Goal: Information Seeking & Learning: Learn about a topic

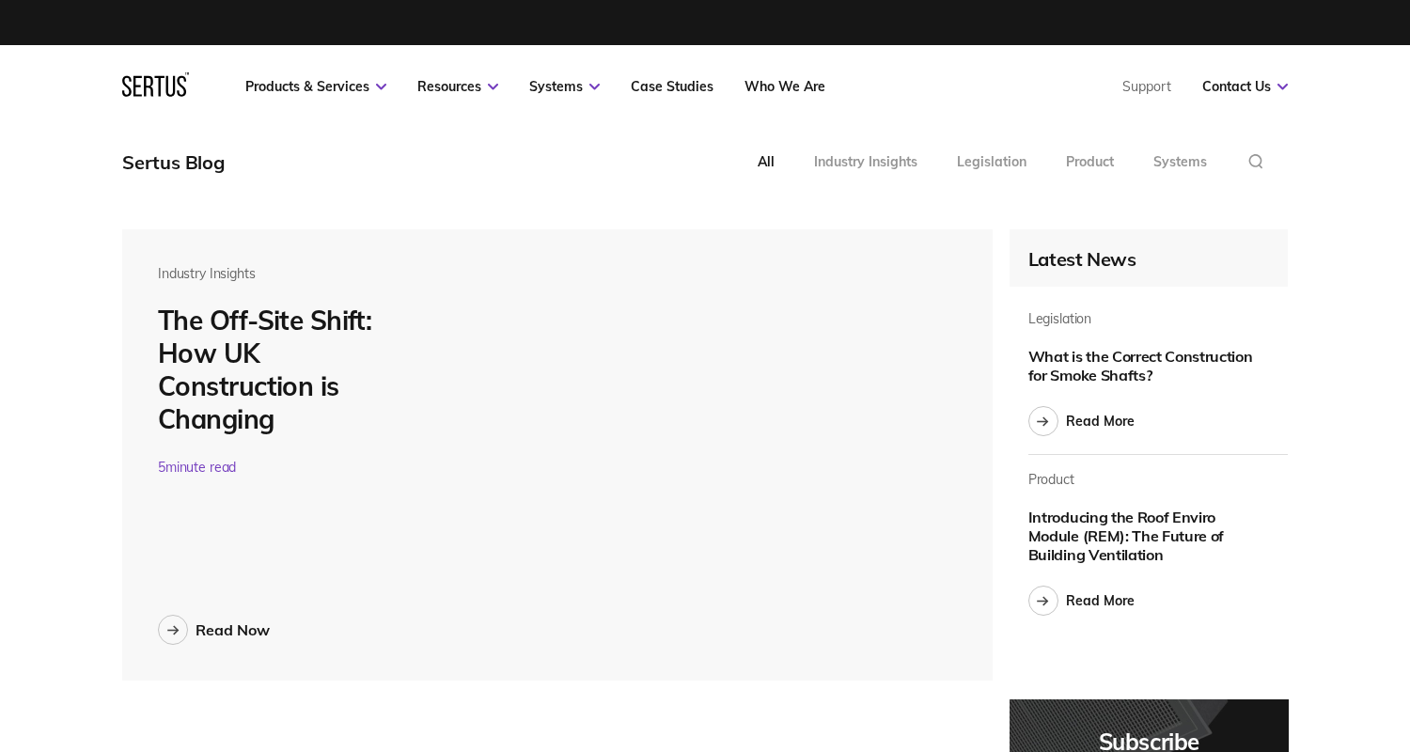
scroll to position [6538, 1167]
